Goal: Information Seeking & Learning: Learn about a topic

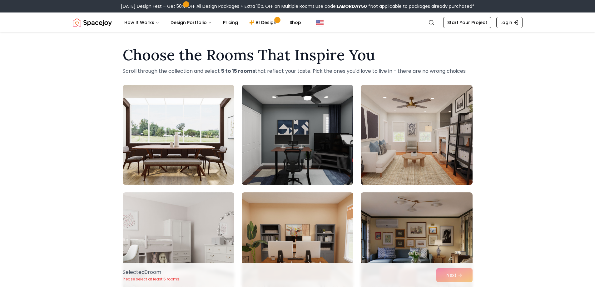
click at [287, 127] on img at bounding box center [297, 134] width 117 height 105
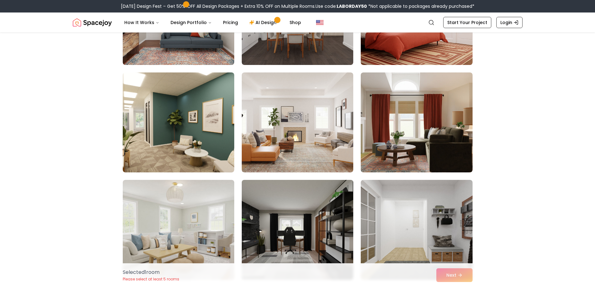
scroll to position [1904, 0]
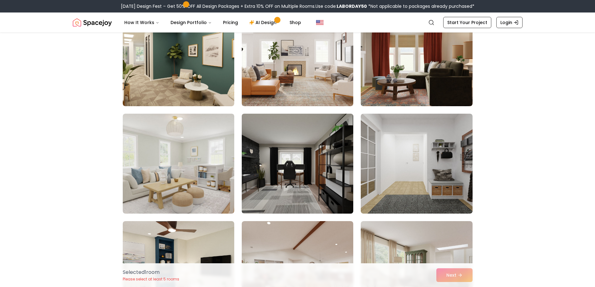
click at [306, 148] on img at bounding box center [297, 163] width 117 height 105
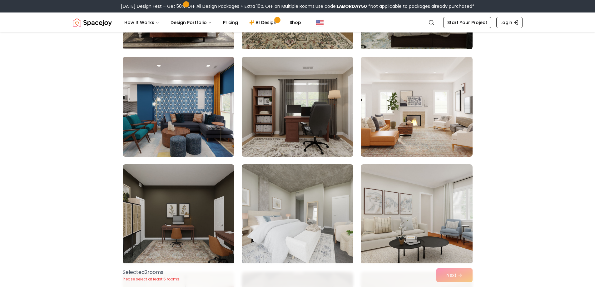
scroll to position [2935, 0]
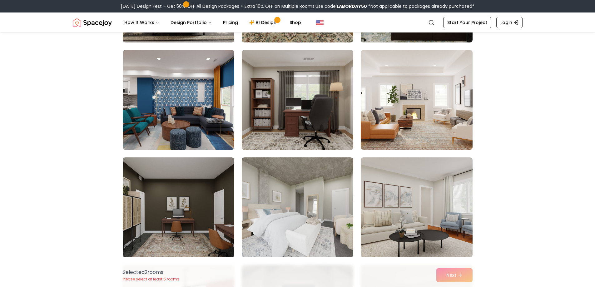
click at [313, 118] on img at bounding box center [297, 99] width 117 height 105
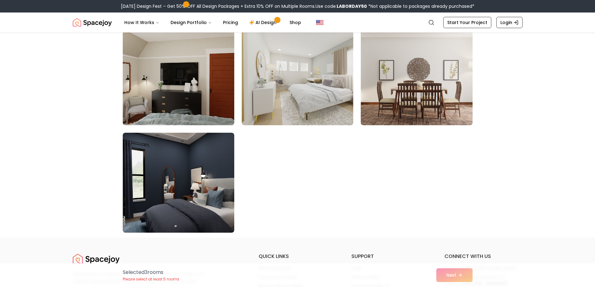
scroll to position [3497, 0]
drag, startPoint x: 463, startPoint y: 223, endPoint x: 462, endPoint y: 237, distance: 14.4
drag, startPoint x: 462, startPoint y: 237, endPoint x: 500, endPoint y: 268, distance: 48.7
click at [500, 268] on div "Selected 3 room s Please select at least 5 rooms Next" at bounding box center [297, 275] width 595 height 24
click at [453, 277] on div "Selected 3 room s Please select at least 5 rooms Next" at bounding box center [298, 275] width 360 height 24
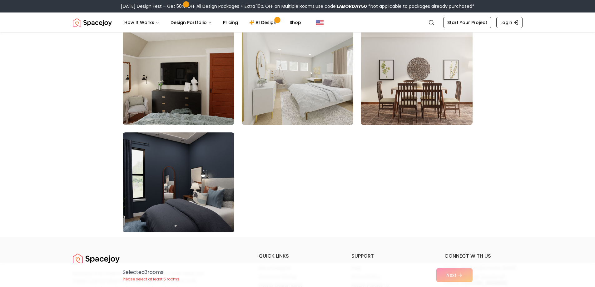
click at [457, 276] on div "Selected 3 room s Please select at least 5 rooms Next" at bounding box center [298, 275] width 360 height 24
click at [467, 276] on div "Selected 3 room s Please select at least 5 rooms Next" at bounding box center [298, 275] width 360 height 24
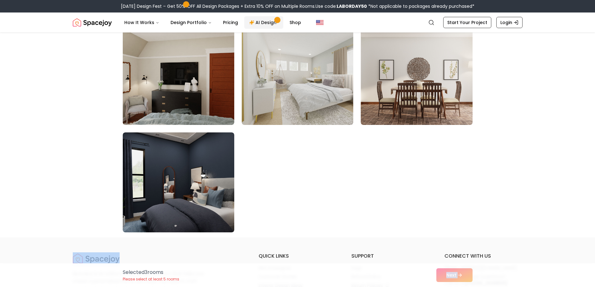
click at [264, 26] on link "AI Design" at bounding box center [263, 22] width 39 height 12
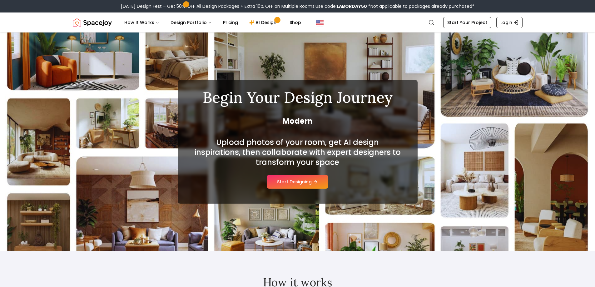
click at [316, 182] on icon at bounding box center [315, 181] width 5 height 5
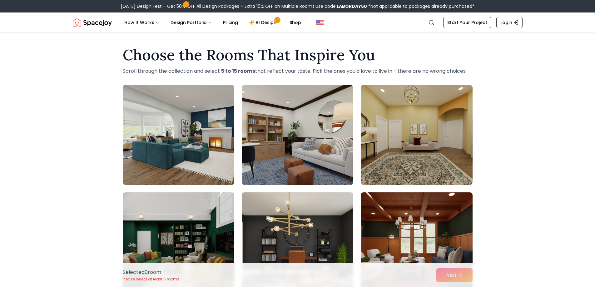
click at [441, 273] on div "Selected 0 room Please select at least 5 rooms Next" at bounding box center [298, 275] width 360 height 24
click at [450, 275] on div "Selected 0 room Please select at least 5 rooms Next" at bounding box center [298, 275] width 360 height 24
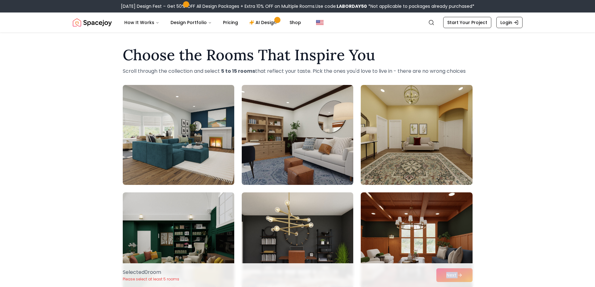
click at [454, 275] on div "Selected 0 room Please select at least 5 rooms Next" at bounding box center [298, 275] width 360 height 24
click at [463, 274] on div "Selected 0 room Please select at least 5 rooms Next" at bounding box center [298, 275] width 360 height 24
click at [501, 99] on div "Choose the Rooms That Inspire You Scroll through the collection and select 5 to…" at bounding box center [297, 277] width 595 height 470
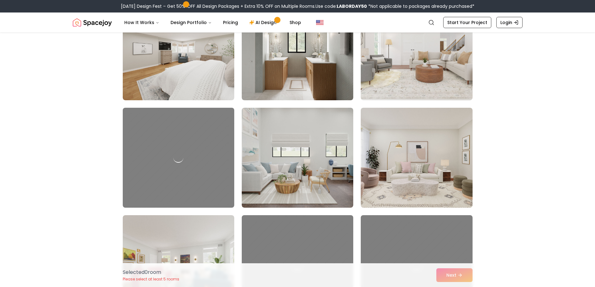
scroll to position [656, 0]
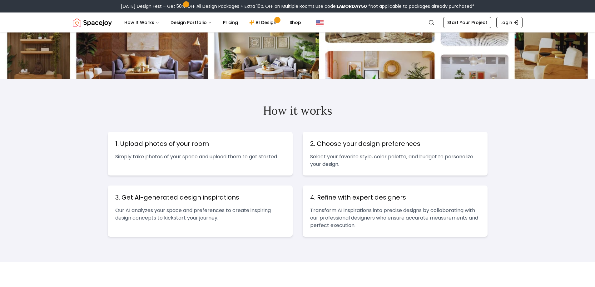
scroll to position [48, 0]
